Goal: Task Accomplishment & Management: Manage account settings

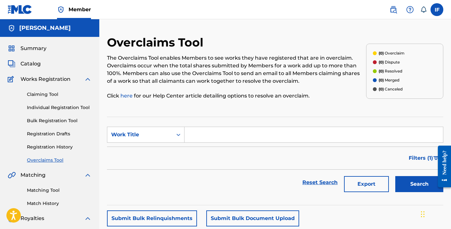
click at [437, 9] on label at bounding box center [437, 9] width 13 height 13
click at [437, 10] on input "IF Ismael Flores ismael-flores@sbcglobal.net Notification Preferences Profile L…" at bounding box center [437, 10] width 0 height 0
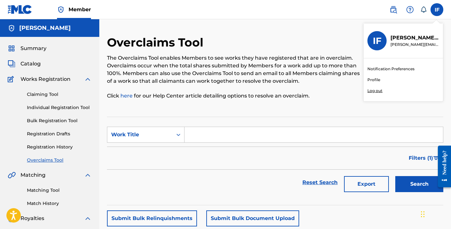
click at [375, 91] on p "Log out" at bounding box center [374, 91] width 15 height 6
click at [437, 10] on input "IF Ismael Flores ismael-flores@sbcglobal.net Notification Preferences Profile L…" at bounding box center [437, 10] width 0 height 0
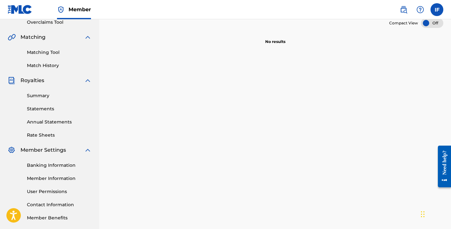
click at [437, 22] on div at bounding box center [432, 23] width 22 height 10
